Goal: Task Accomplishment & Management: Manage account settings

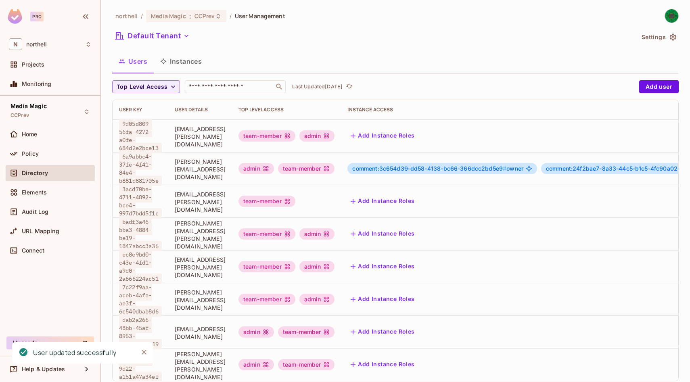
scroll to position [1, 0]
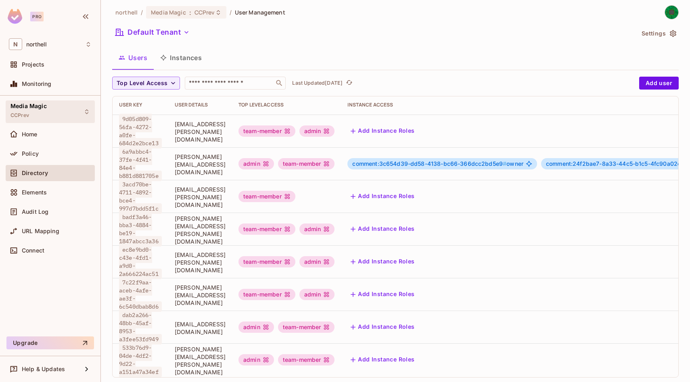
click at [60, 106] on div "Media Magic CCPrev" at bounding box center [50, 111] width 89 height 22
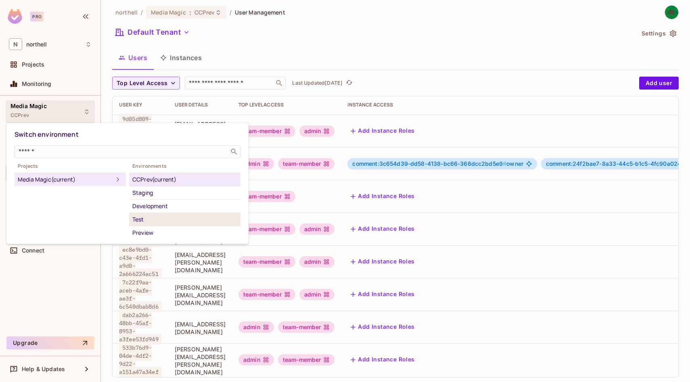
click at [157, 216] on div "Test" at bounding box center [184, 220] width 105 height 10
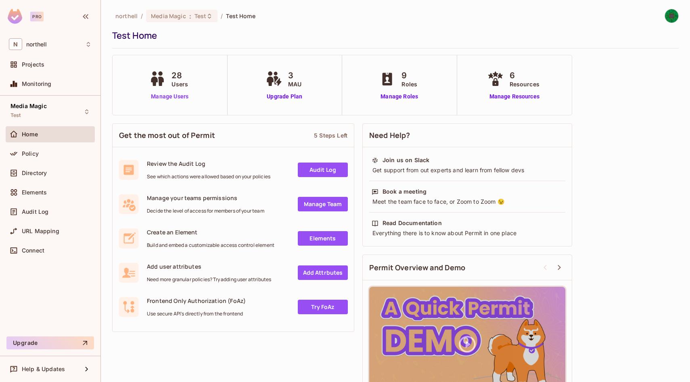
click at [173, 94] on link "Manage Users" at bounding box center [169, 96] width 45 height 8
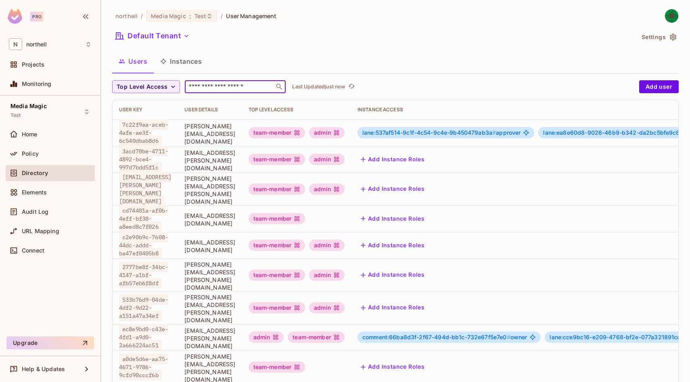
click at [220, 87] on input "text" at bounding box center [229, 87] width 85 height 8
type input "*"
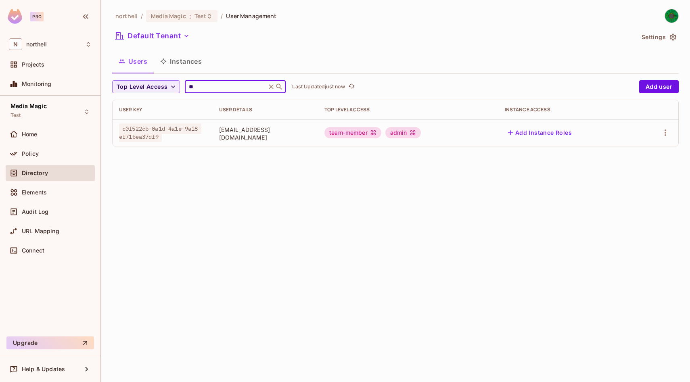
type input "*"
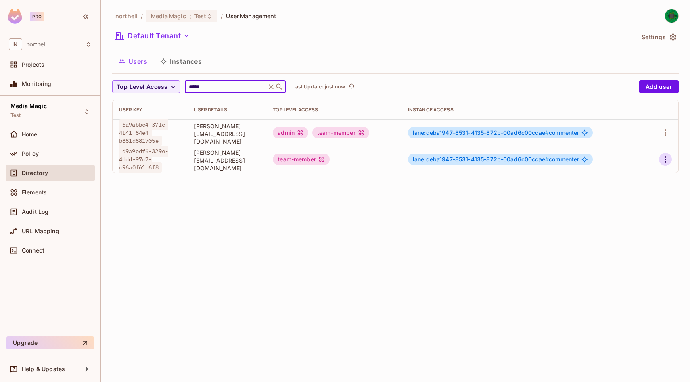
type input "*****"
click at [670, 157] on icon "button" at bounding box center [666, 160] width 10 height 10
click at [635, 180] on li "Edit" at bounding box center [630, 178] width 71 height 18
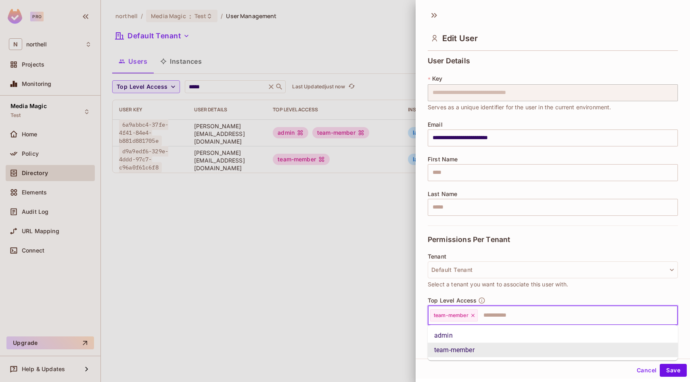
click at [507, 317] on input "text" at bounding box center [571, 316] width 184 height 16
type input "**"
click at [492, 338] on li "admin" at bounding box center [553, 336] width 250 height 15
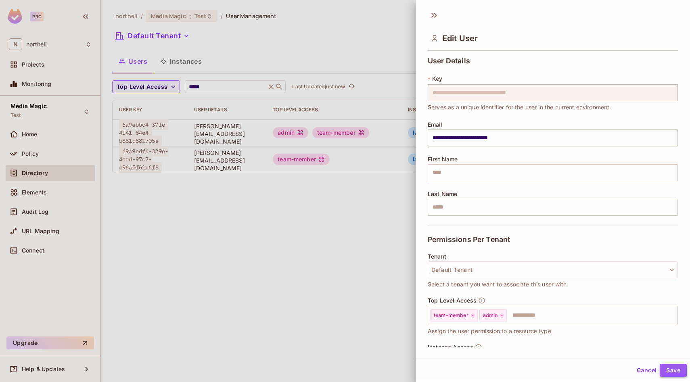
click at [669, 370] on button "Save" at bounding box center [673, 370] width 27 height 13
